Goal: Information Seeking & Learning: Learn about a topic

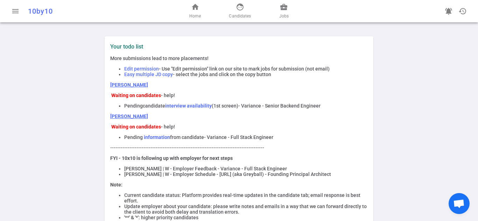
click at [181, 108] on strong "interview availability" at bounding box center [188, 106] width 47 height 6
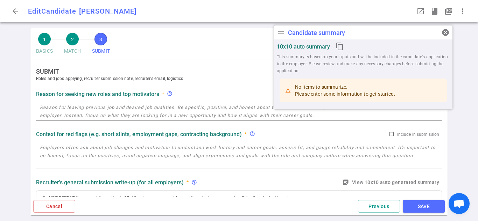
checkbox input "false"
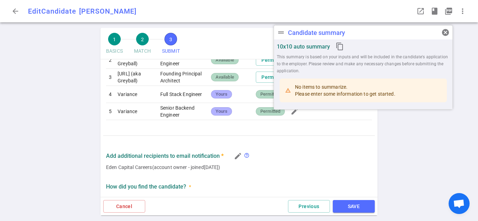
scroll to position [377, 0]
click at [117, 120] on td "Variance" at bounding box center [136, 110] width 43 height 17
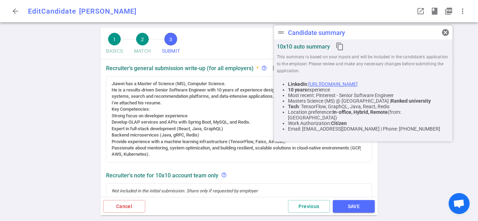
scroll to position [27, 0]
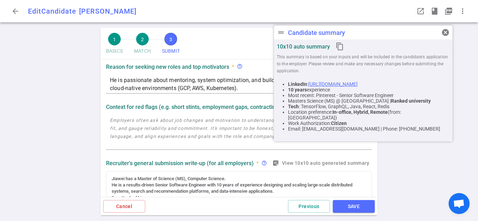
click at [410, 169] on div "1 BASICS 2 MATCH 3 SUBMIT SAVE SUBMIT Roles and jobs applying, recruiter submis…" at bounding box center [239, 124] width 478 height 193
click at [447, 34] on span "cancel" at bounding box center [445, 32] width 8 height 8
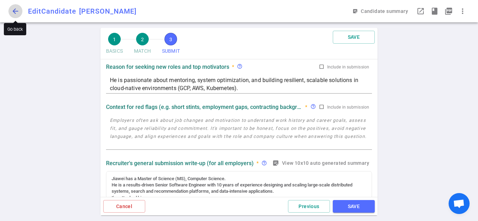
click at [15, 12] on span "arrow_back" at bounding box center [15, 11] width 8 height 8
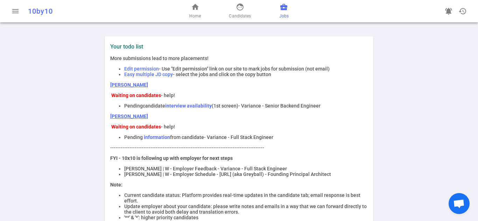
click at [282, 5] on span "business_center" at bounding box center [283, 7] width 8 height 8
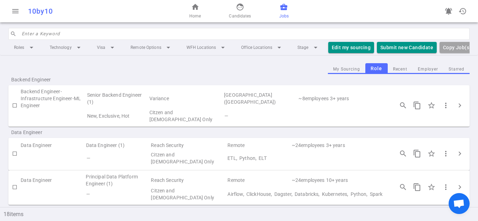
click at [121, 101] on td "Senior Backend Engineer (1)" at bounding box center [117, 98] width 62 height 21
click at [31, 104] on td "Backend Engineer-Infrastructure Engineer-ML Engineer" at bounding box center [54, 98] width 66 height 21
click at [441, 108] on span "more_vert" at bounding box center [445, 105] width 8 height 8
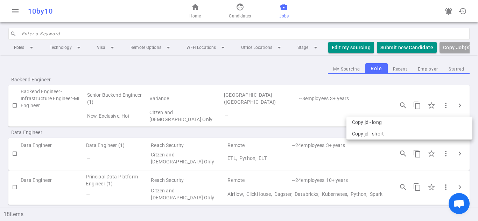
click at [456, 107] on div at bounding box center [239, 110] width 478 height 221
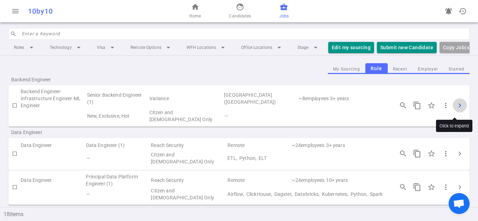
click at [455, 107] on span "chevron_right" at bounding box center [459, 105] width 8 height 8
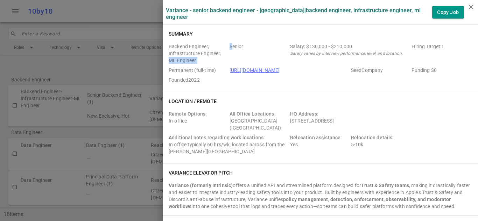
drag, startPoint x: 226, startPoint y: 47, endPoint x: 218, endPoint y: 55, distance: 11.1
click at [218, 55] on div "Backend Engineer, Infrastructure Engineer, ML Engineer Senior Salary: $130,000 …" at bounding box center [320, 64] width 303 height 43
click at [214, 52] on span "Backend Engineer, Infrastructure Engineer, ML Engineer" at bounding box center [198, 53] width 58 height 21
drag, startPoint x: 189, startPoint y: 11, endPoint x: 287, endPoint y: 10, distance: 98.6
click at [287, 10] on label "Variance - Senior Backend Engineer - San Francisco | Backend Engineer, Infrastr…" at bounding box center [299, 13] width 266 height 13
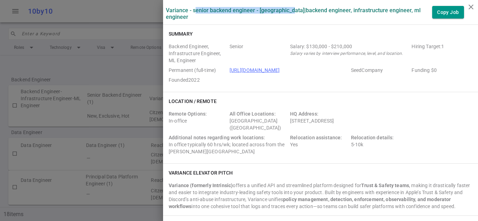
copy label "enior Backend Engineer - San Francisco"
click at [166, 10] on label "Variance - Senior Backend Engineer - San Francisco | Backend Engineer, Infrastr…" at bounding box center [299, 13] width 266 height 13
copy label "Variance"
click at [337, 117] on div "HQ Address: 163 2nd St, #300, San Francisco, CA, US, 94105" at bounding box center [349, 120] width 119 height 21
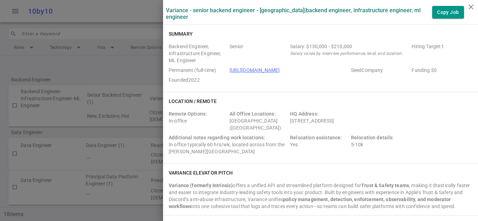
scroll to position [35, 0]
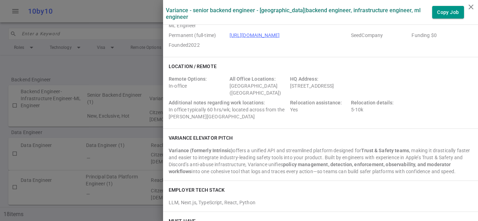
click at [319, 128] on div "Location / Remote Remote Options: In-office All Office Locations: San Francisco…" at bounding box center [320, 92] width 315 height 71
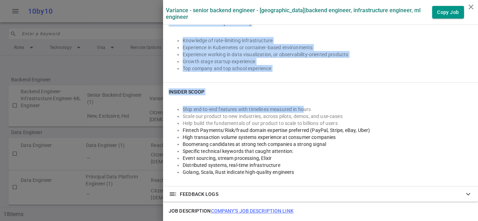
scroll to position [350, 0]
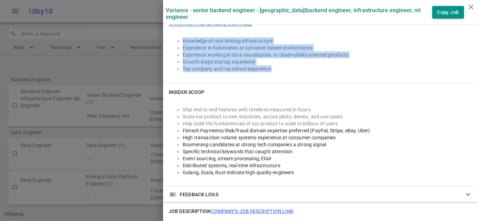
drag, startPoint x: 161, startPoint y: 101, endPoint x: 298, endPoint y: 76, distance: 138.6
click at [298, 76] on div "Variance - Senior Backend Engineer - San Francisco | Backend Engineer, Infrastr…" at bounding box center [320, 94] width 315 height 888
copy div "Variance elevator pitch Variance (formerly Intrinsic) offers a unified API and …"
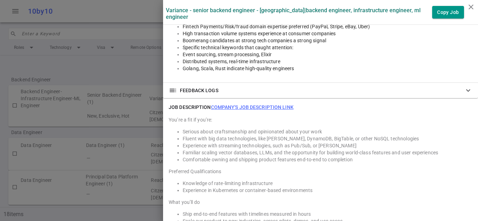
scroll to position [455, 0]
click at [274, 109] on link "Company's job description link" at bounding box center [252, 107] width 83 height 6
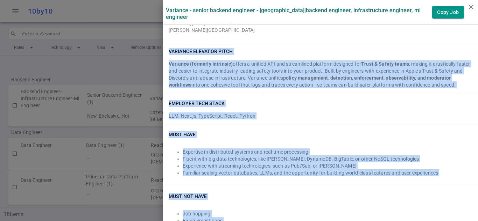
scroll to position [140, 0]
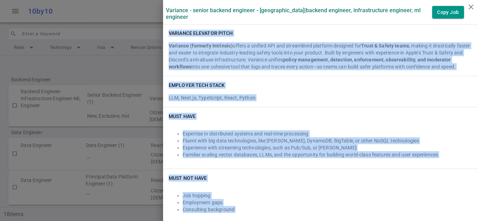
copy div "Variance elevator pitch Variance (formerly Intrinsic) offers a unified API and …"
